Goal: Navigation & Orientation: Find specific page/section

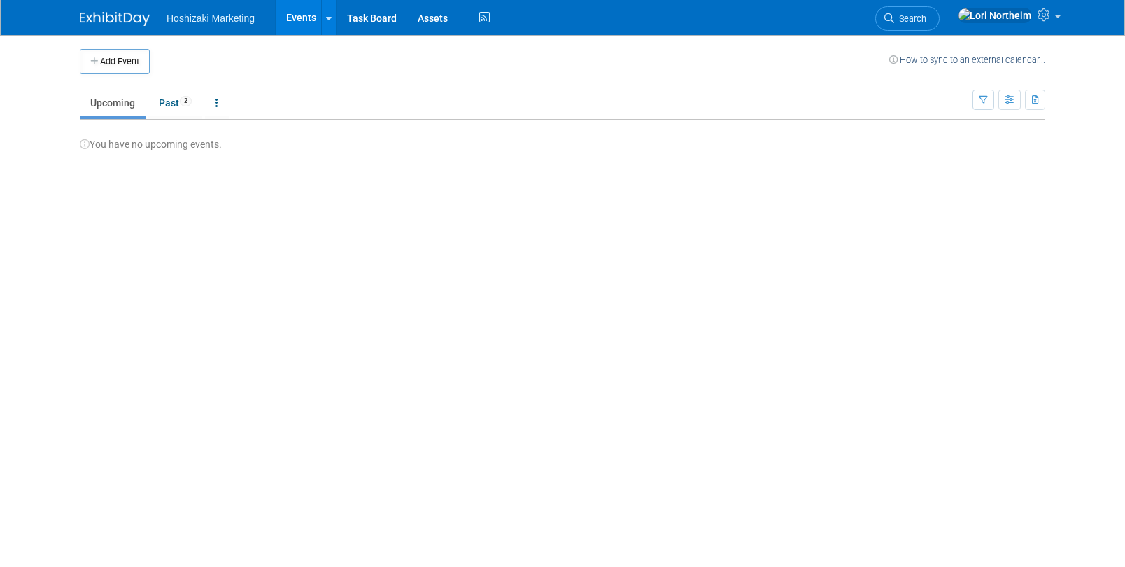
click at [123, 99] on link "Upcoming" at bounding box center [113, 103] width 66 height 27
click at [225, 24] on ul "Hoshizaki Marketing Events Add Event Bulk Upload Events Shareable Event Boards …" at bounding box center [330, 17] width 327 height 35
click at [166, 104] on link "Past 2" at bounding box center [175, 103] width 54 height 27
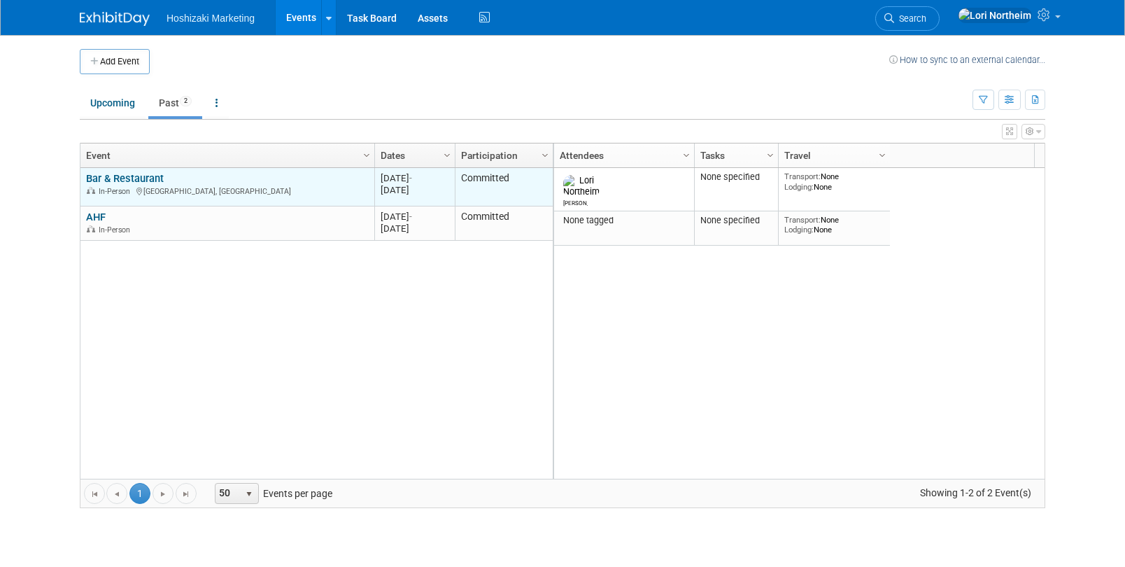
click at [119, 177] on link "Bar & Restaurant" at bounding box center [125, 178] width 78 height 13
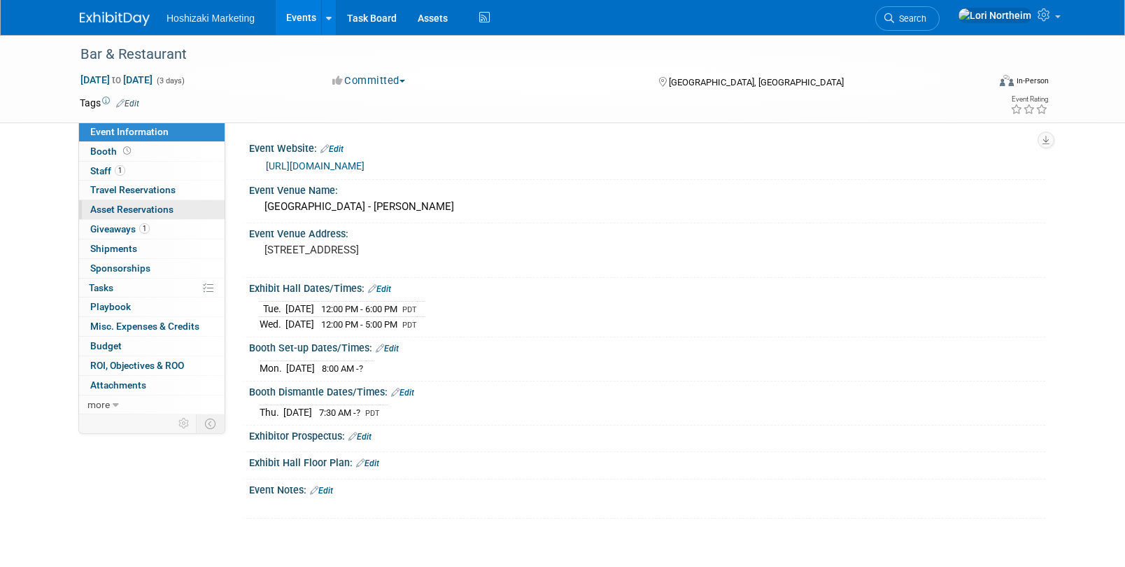
click at [105, 211] on span "Asset Reservations 0" at bounding box center [131, 209] width 83 height 11
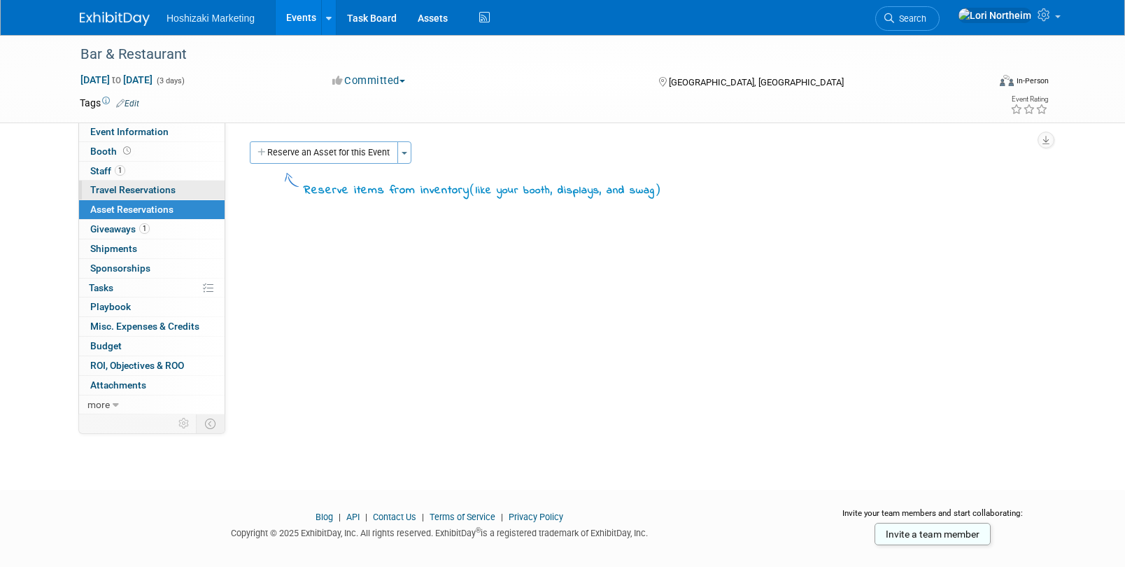
click at [115, 190] on span "Travel Reservations 0" at bounding box center [132, 189] width 85 height 11
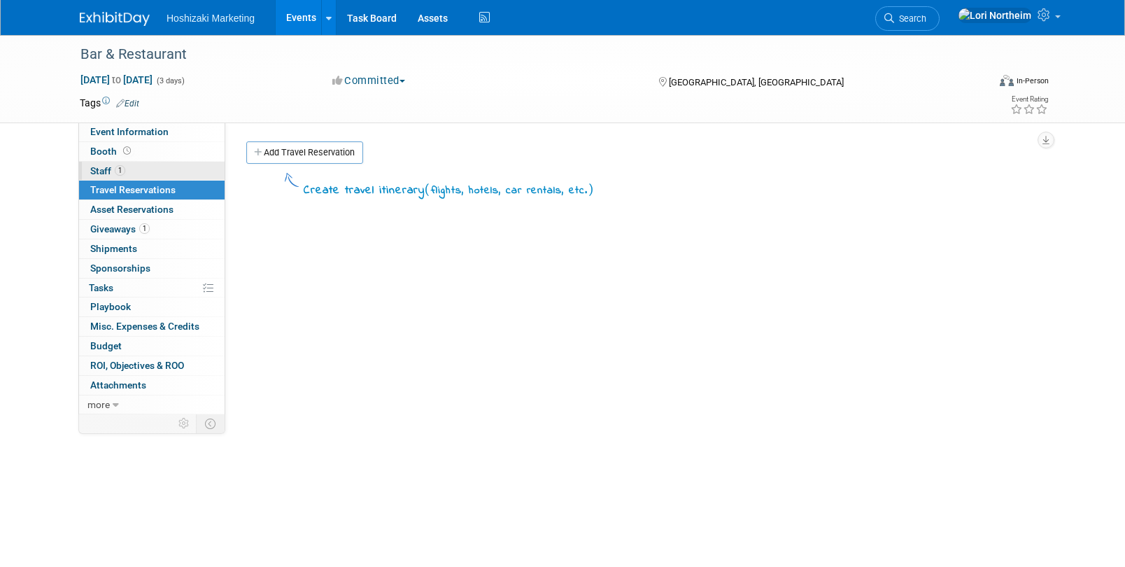
click at [104, 169] on span "Staff 1" at bounding box center [107, 170] width 35 height 11
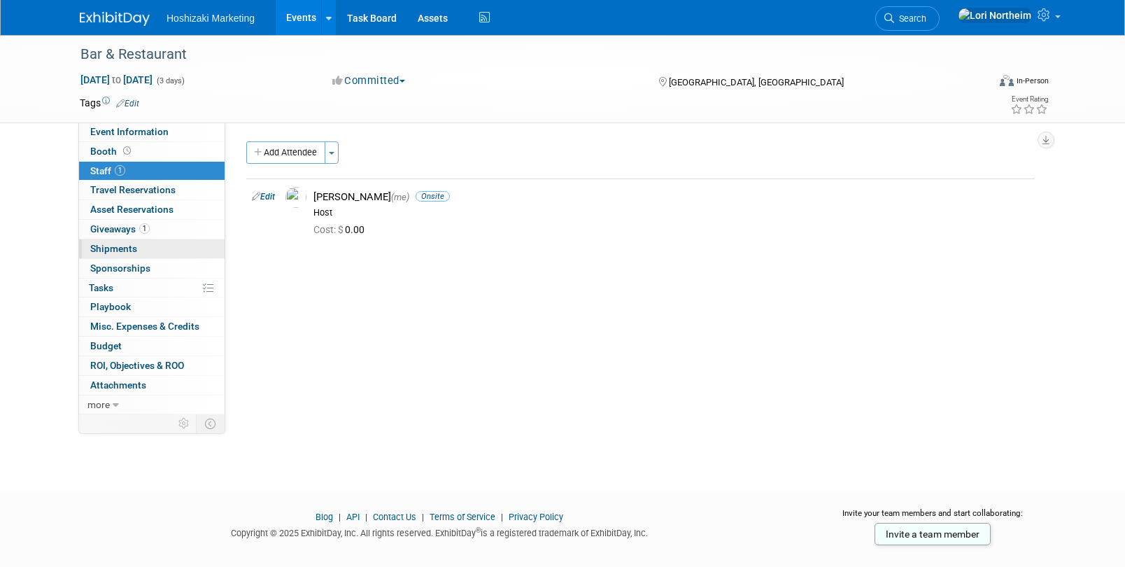
click at [110, 256] on link "0 Shipments 0" at bounding box center [152, 248] width 146 height 19
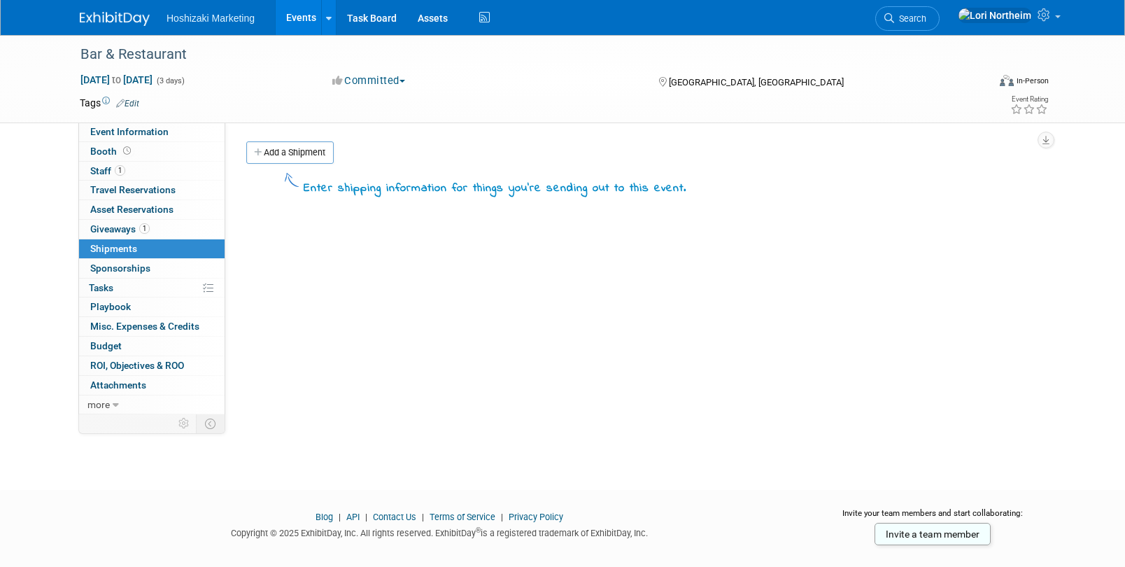
click at [200, 22] on span "Hoshizaki Marketing" at bounding box center [211, 18] width 88 height 11
click at [328, 10] on div at bounding box center [329, 17] width 6 height 14
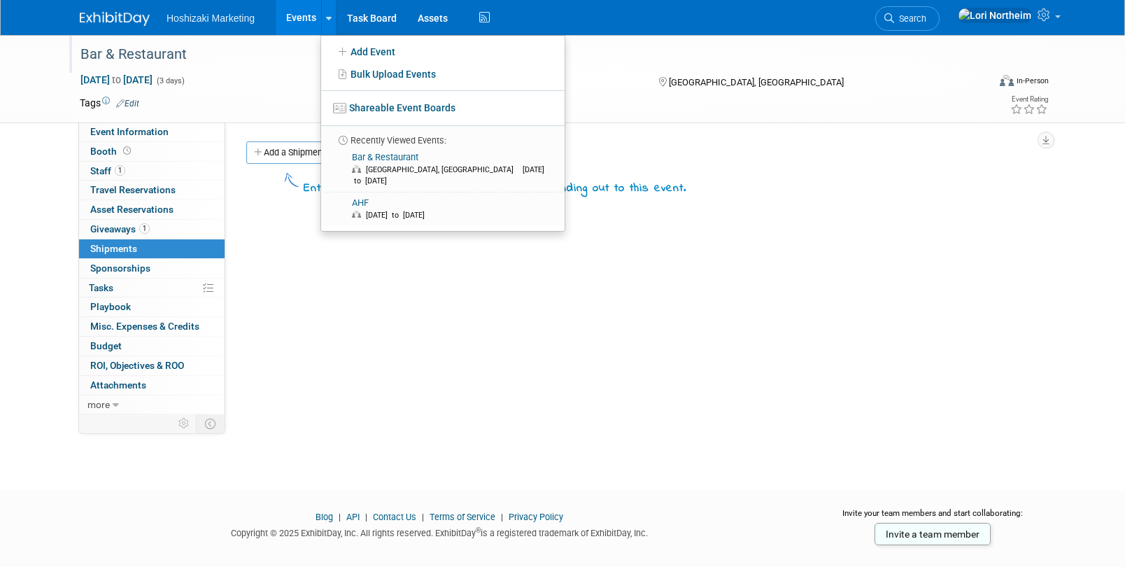
click at [253, 49] on div "Bar & Restaurant" at bounding box center [521, 54] width 891 height 25
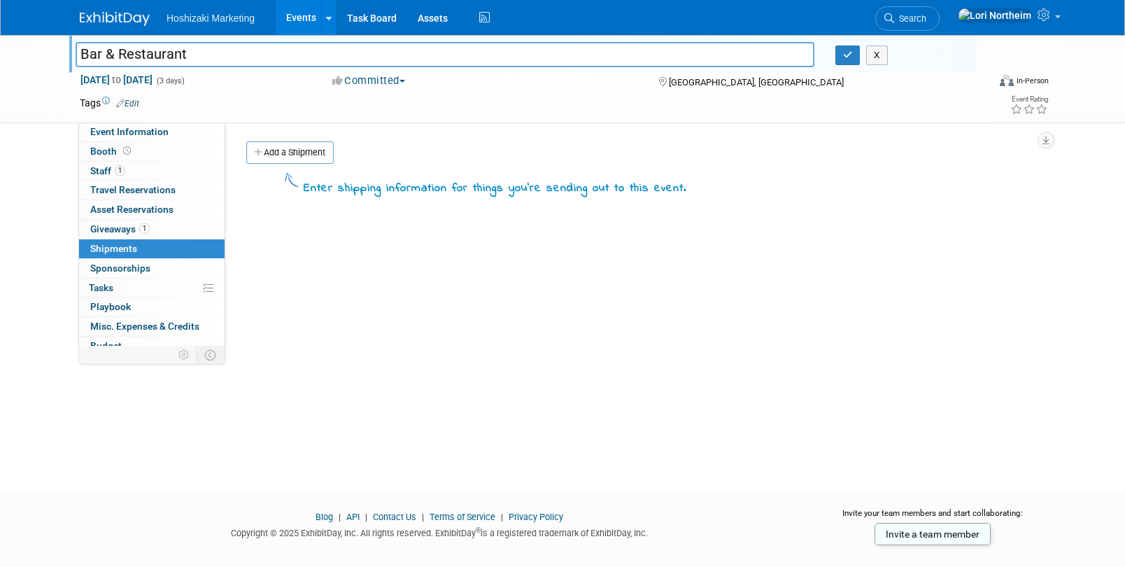
click at [233, 6] on li "Hoshizaki Marketing" at bounding box center [221, 13] width 108 height 20
click at [884, 59] on button "X" at bounding box center [877, 55] width 22 height 20
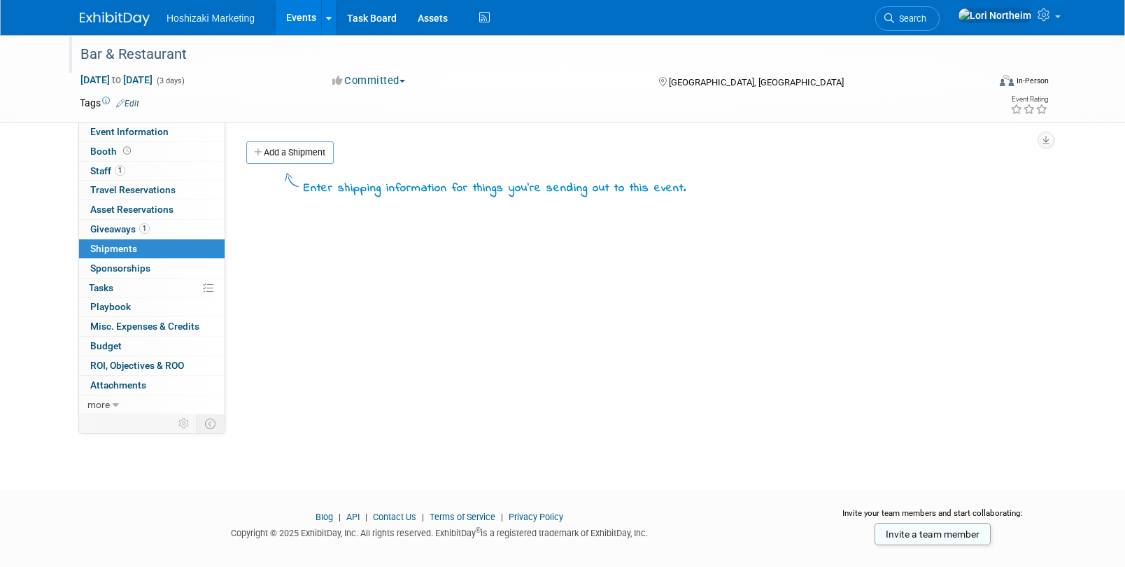
click at [192, 15] on span "Hoshizaki Marketing" at bounding box center [211, 18] width 88 height 11
click at [328, 14] on icon at bounding box center [329, 18] width 6 height 9
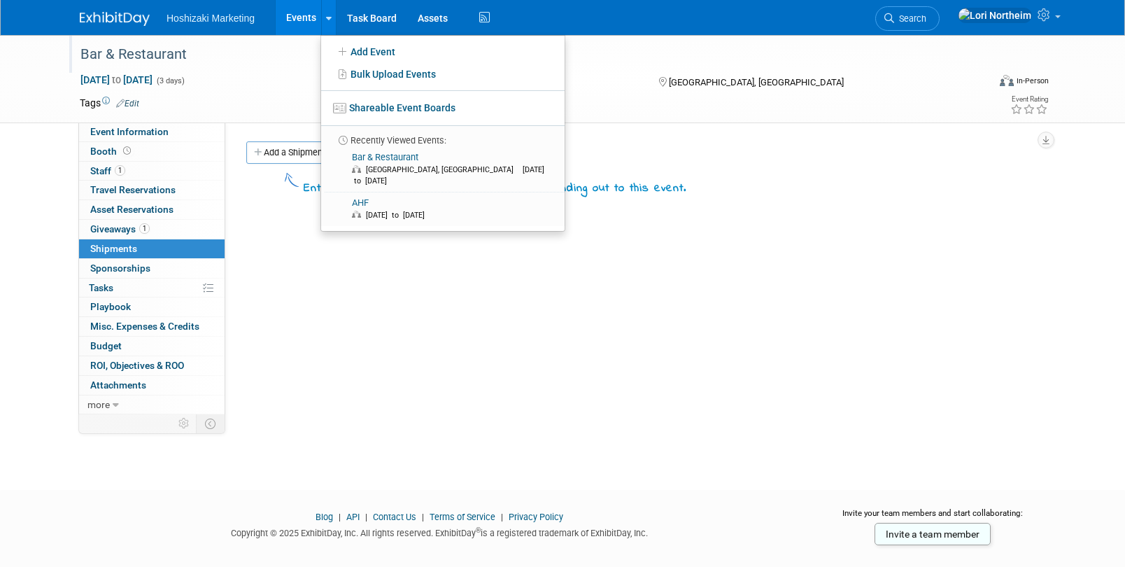
click at [279, 15] on link "Events" at bounding box center [301, 17] width 51 height 35
